Goal: Task Accomplishment & Management: Use online tool/utility

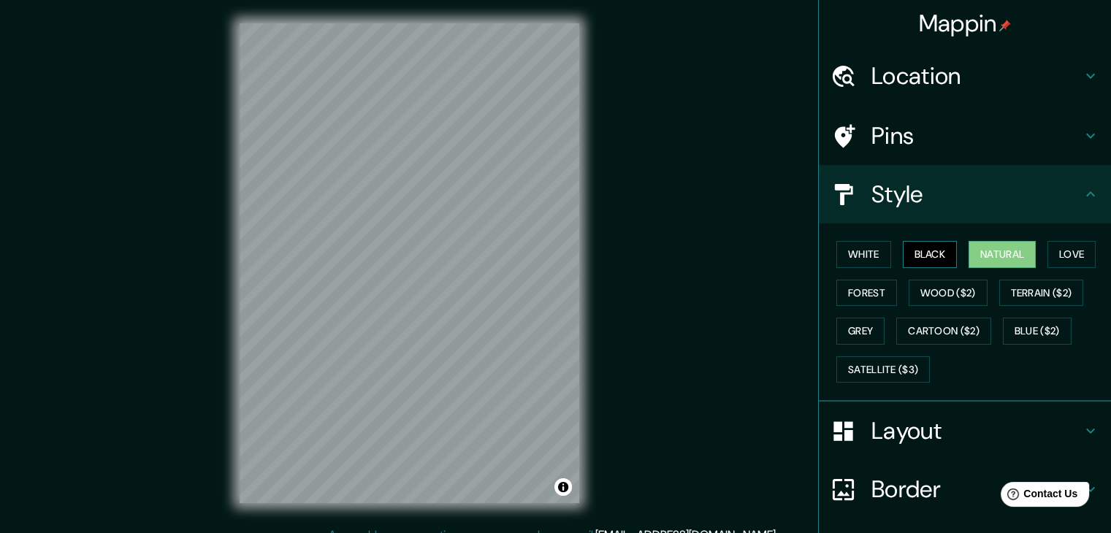
click at [920, 243] on button "Black" at bounding box center [930, 254] width 55 height 27
click at [852, 262] on button "White" at bounding box center [863, 254] width 55 height 27
click at [1058, 267] on div "White Black Natural Love Forest Wood ($2) Terrain ($2) Grey Cartoon ($2) Blue (…" at bounding box center [971, 311] width 281 height 153
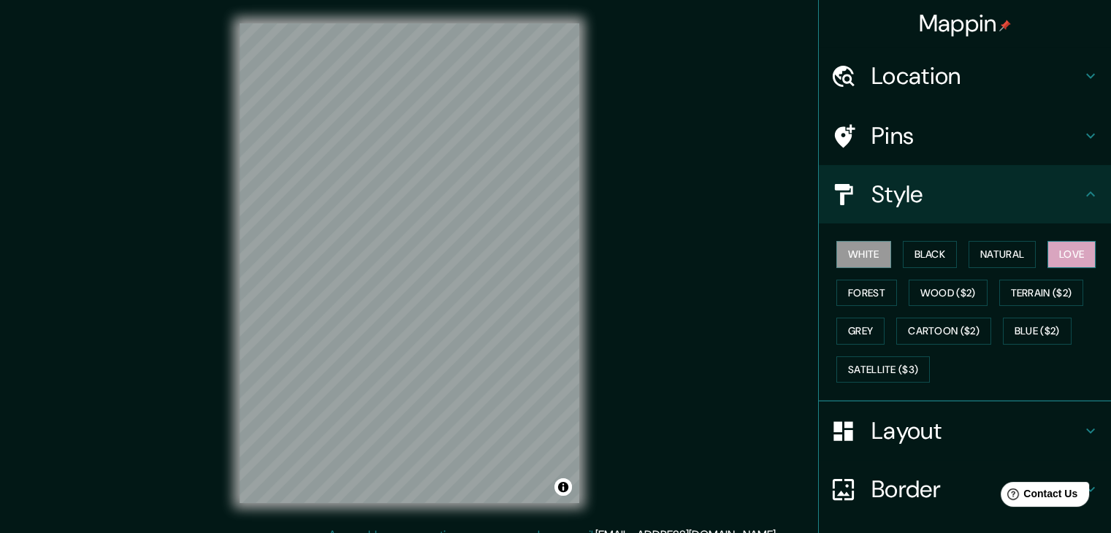
click at [1057, 261] on button "Love" at bounding box center [1072, 254] width 48 height 27
click at [847, 290] on button "Forest" at bounding box center [866, 293] width 61 height 27
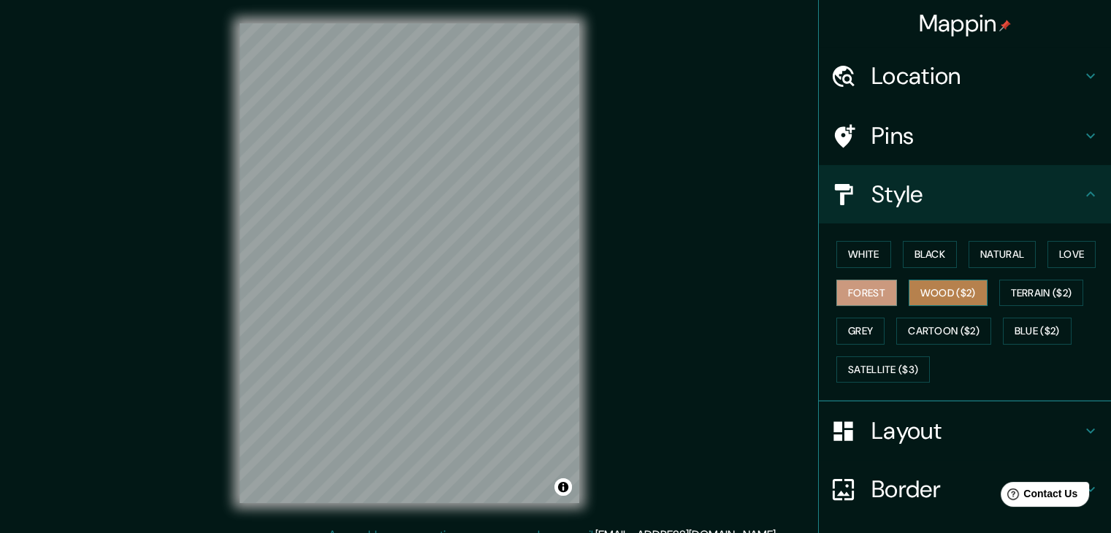
click at [914, 281] on button "Wood ($2)" at bounding box center [948, 293] width 79 height 27
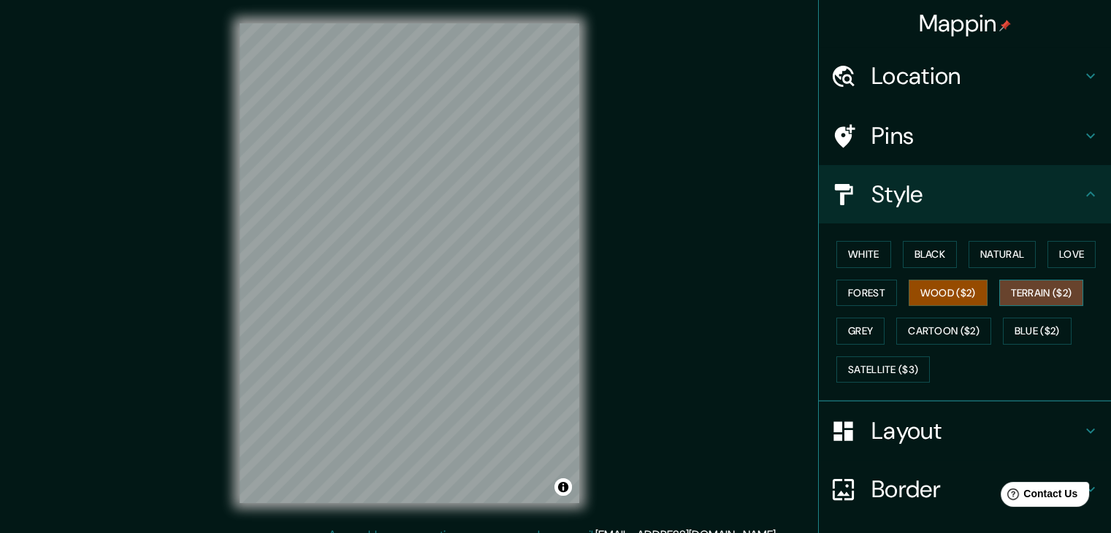
click at [1041, 285] on button "Terrain ($2)" at bounding box center [1041, 293] width 85 height 27
click at [859, 331] on button "Grey" at bounding box center [860, 331] width 48 height 27
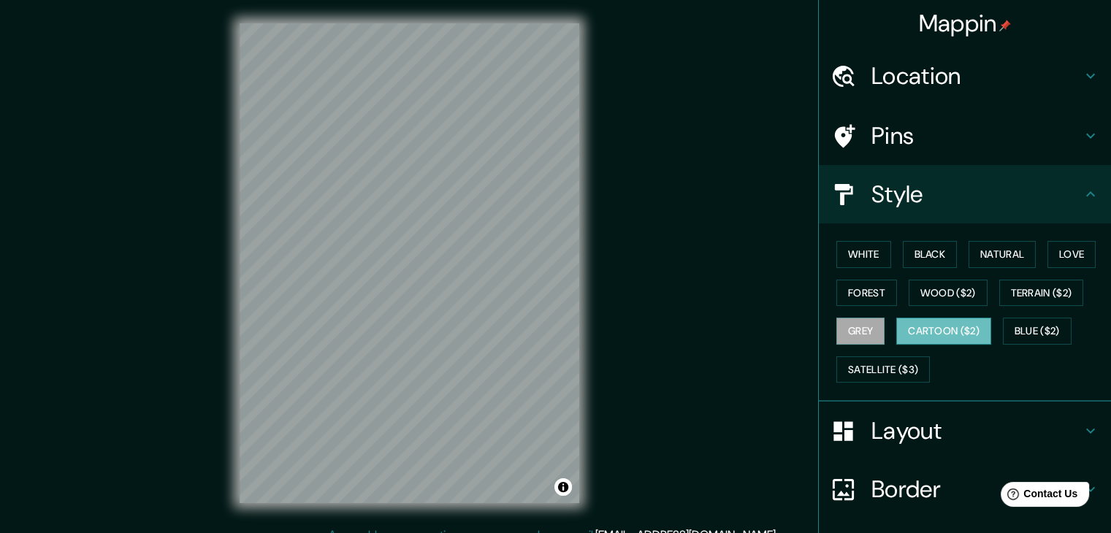
click at [921, 323] on button "Cartoon ($2)" at bounding box center [943, 331] width 95 height 27
click at [1037, 324] on button "Blue ($2)" at bounding box center [1037, 331] width 69 height 27
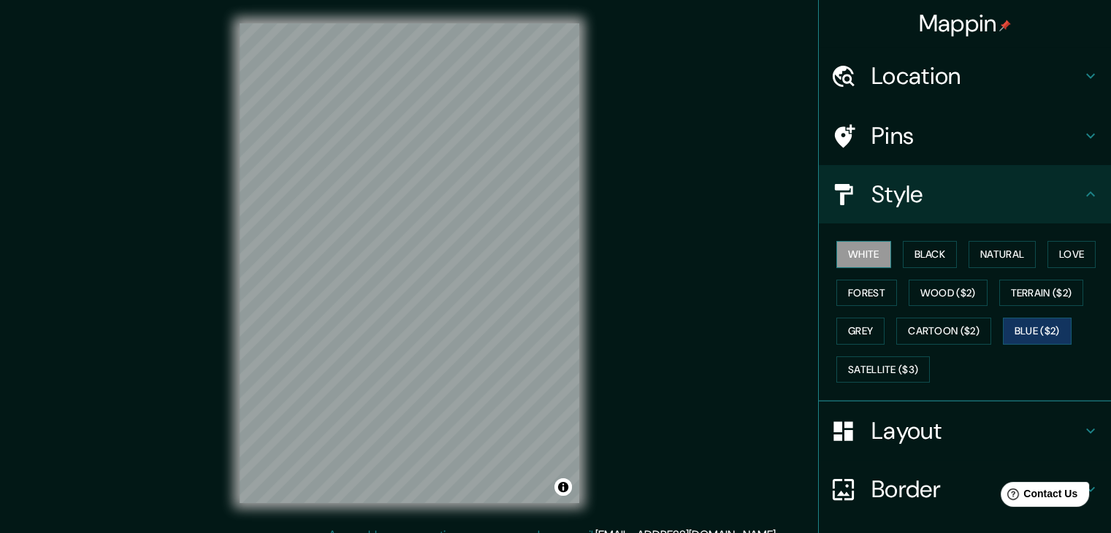
click at [870, 262] on button "White" at bounding box center [863, 254] width 55 height 27
click at [912, 262] on button "Black" at bounding box center [930, 254] width 55 height 27
click at [888, 296] on div "White Black Natural Love Forest Wood ($2) Terrain ($2) Grey Cartoon ($2) Blue (…" at bounding box center [971, 311] width 281 height 153
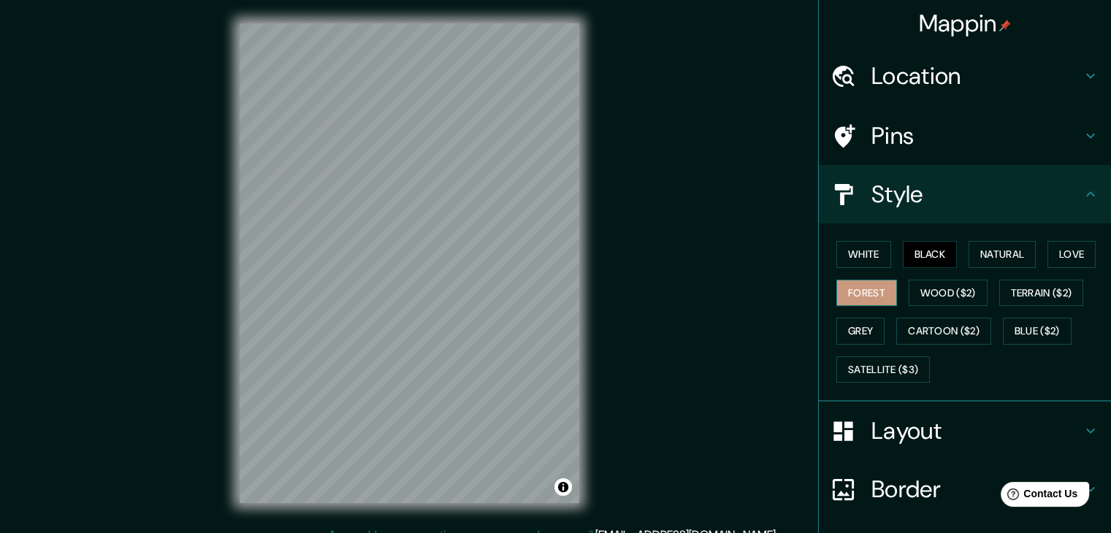
click at [882, 293] on button "Forest" at bounding box center [866, 293] width 61 height 27
click at [912, 289] on button "Wood ($2)" at bounding box center [948, 293] width 79 height 27
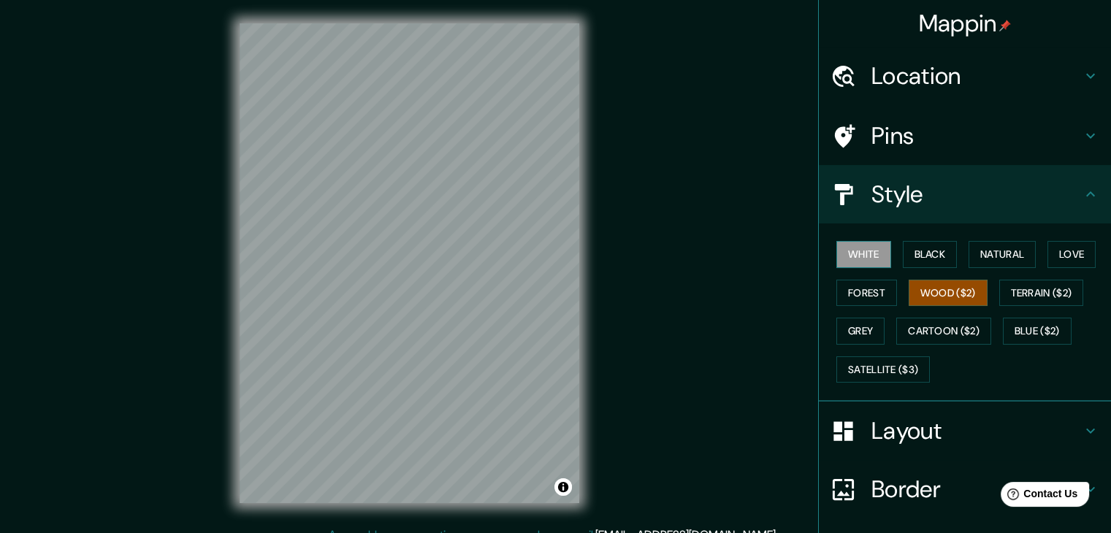
click at [851, 248] on button "White" at bounding box center [863, 254] width 55 height 27
click at [907, 256] on button "Black" at bounding box center [930, 254] width 55 height 27
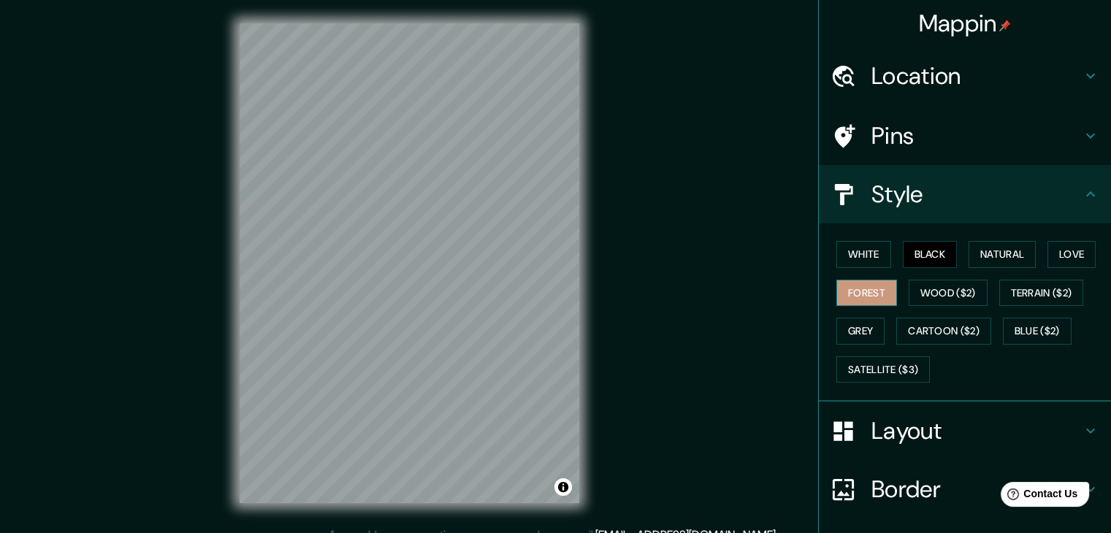
click at [877, 303] on button "Forest" at bounding box center [866, 293] width 61 height 27
